Goal: Obtain resource: Obtain resource

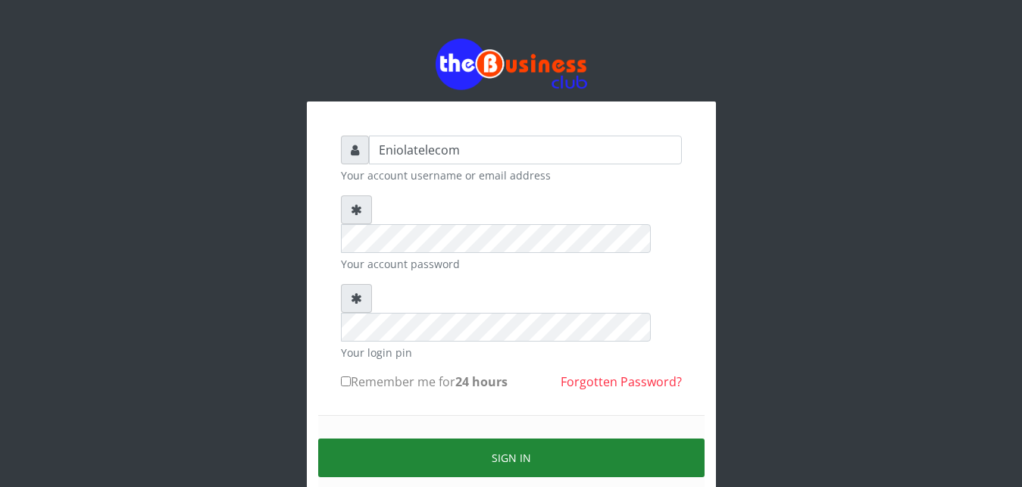
click at [505, 439] on button "Sign in" at bounding box center [511, 458] width 386 height 39
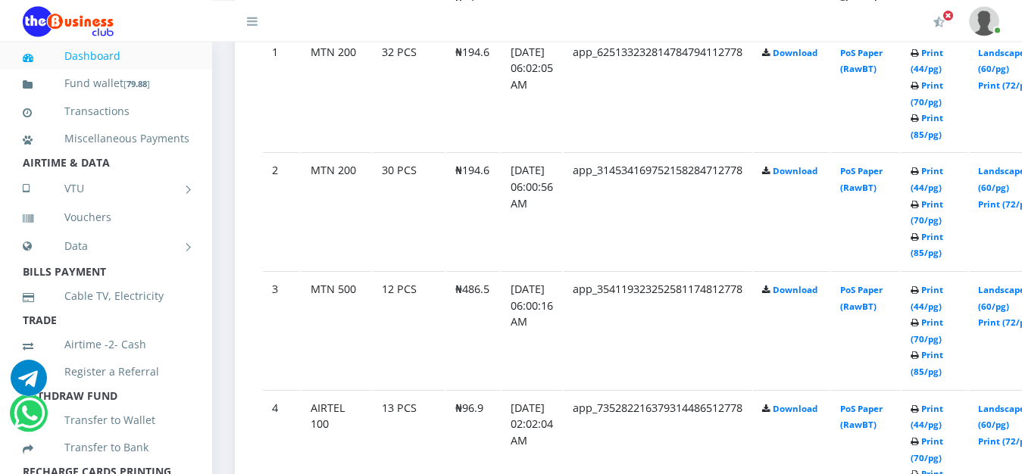
scroll to position [928, 0]
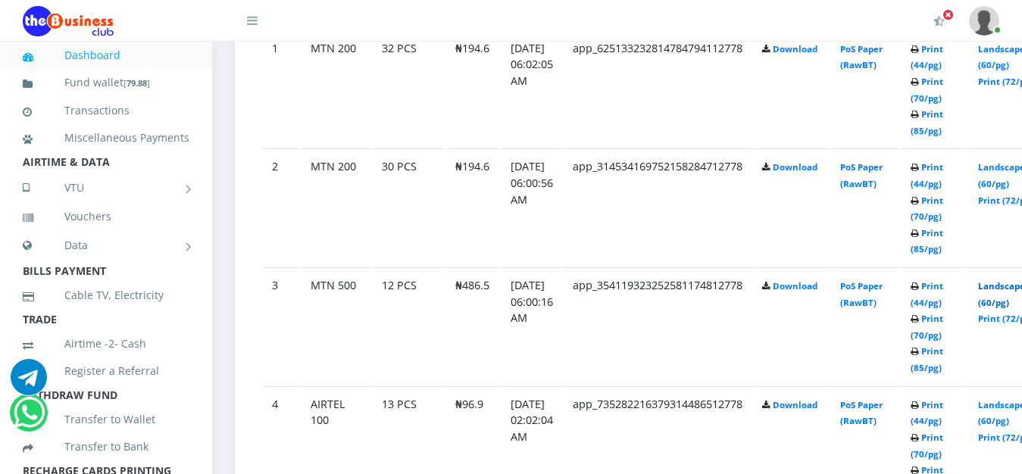
click at [1007, 292] on link "Landscape (60/pg)" at bounding box center [1001, 294] width 47 height 28
click at [1013, 52] on link "Landscape (60/pg)" at bounding box center [1001, 57] width 47 height 28
click at [1008, 54] on link "Landscape (60/pg)" at bounding box center [1001, 57] width 47 height 28
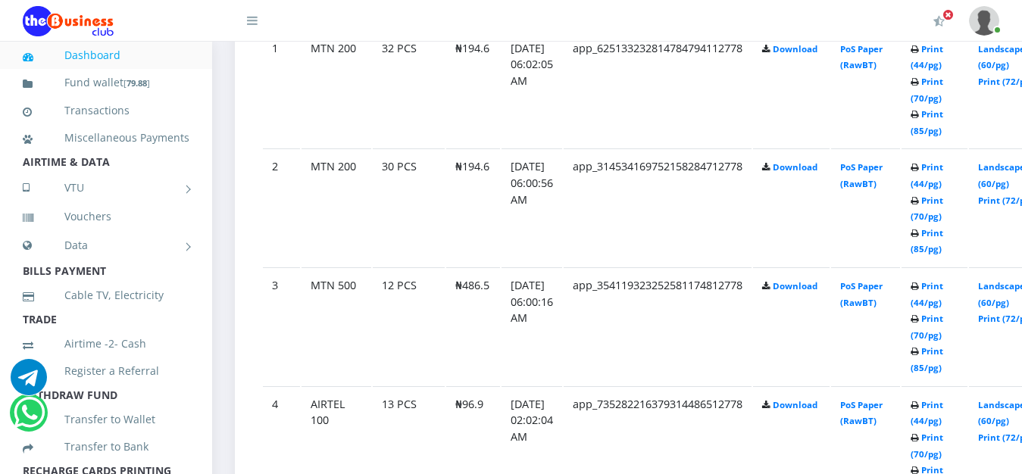
scroll to position [928, 0]
click at [1015, 173] on link "Landscape (60/pg)" at bounding box center [1001, 175] width 47 height 28
